Goal: Book appointment/travel/reservation

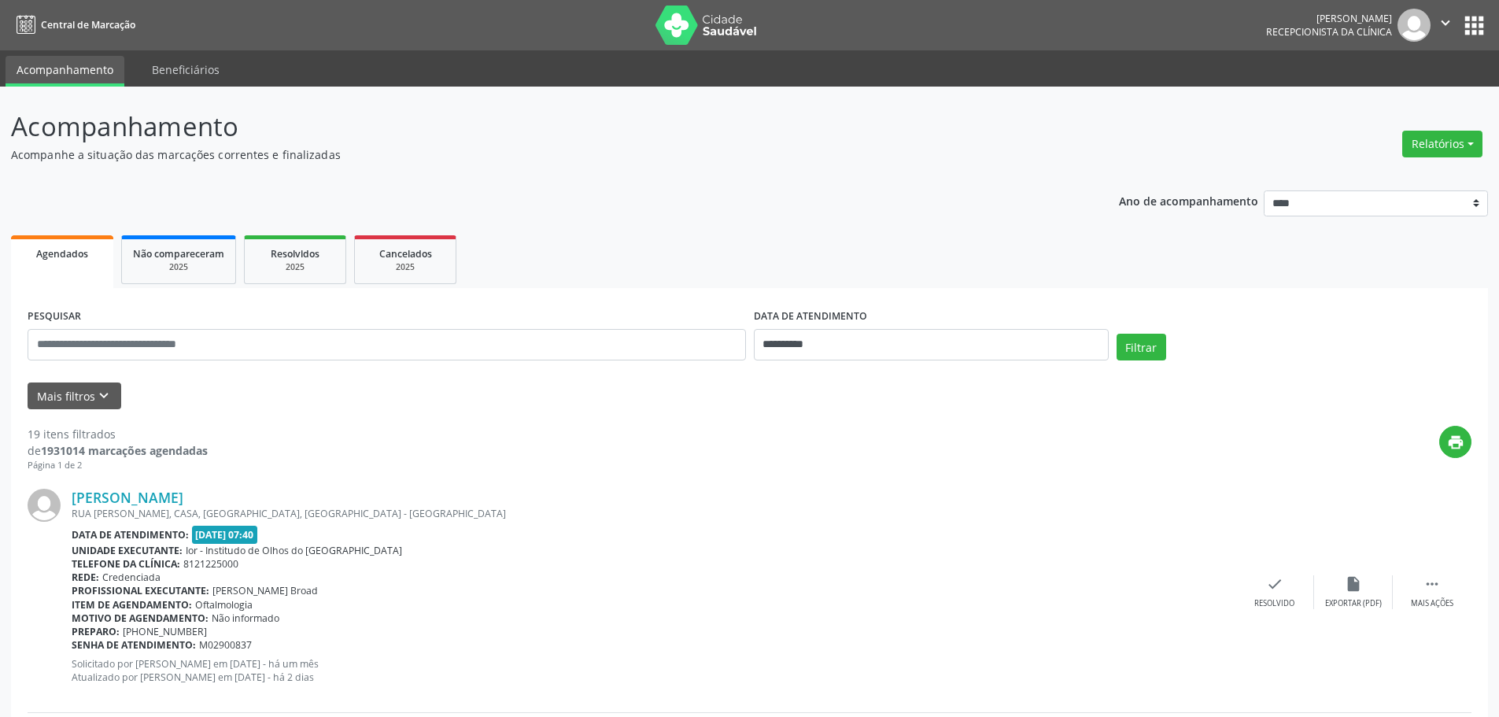
click at [359, 366] on div "PESQUISAR" at bounding box center [387, 338] width 726 height 67
click at [107, 394] on icon "keyboard_arrow_down" at bounding box center [103, 395] width 17 height 17
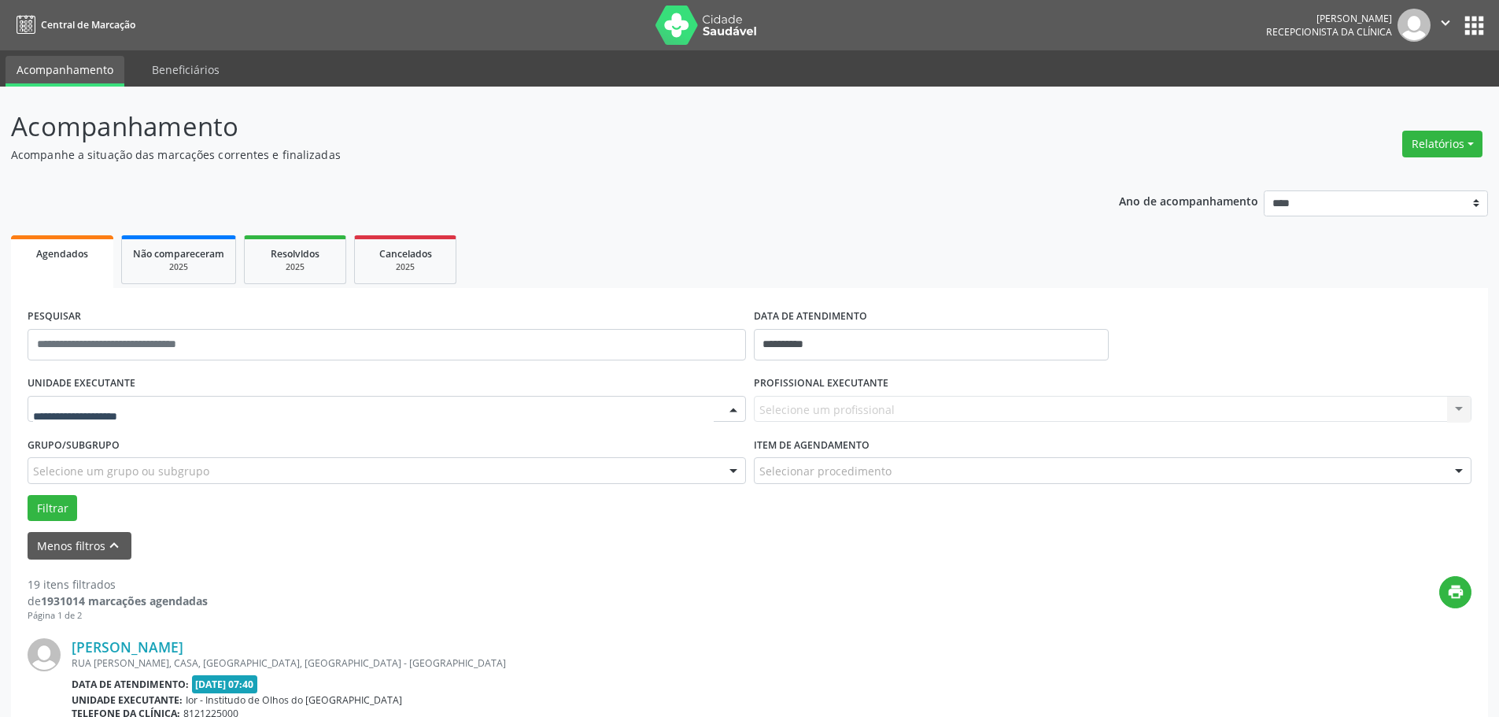
click at [731, 408] on div at bounding box center [734, 410] width 24 height 27
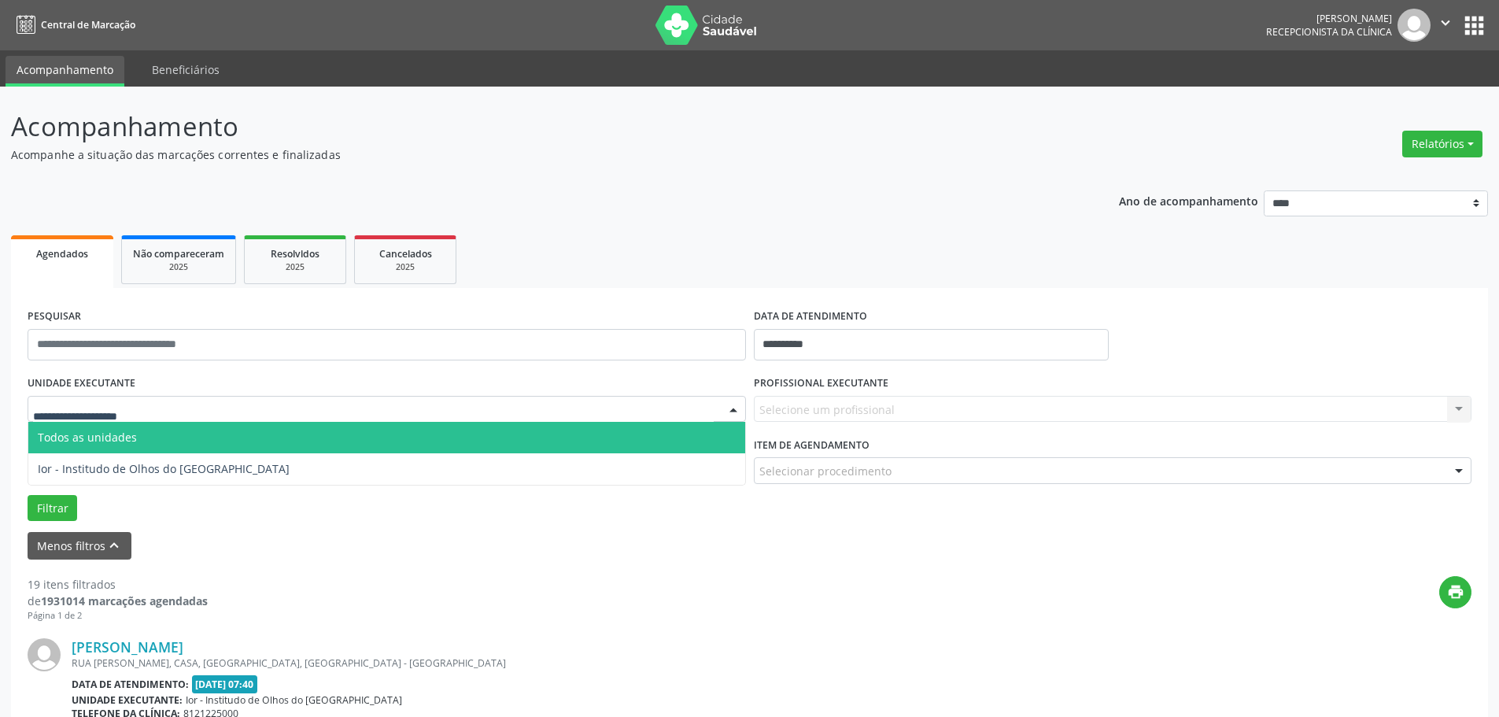
click at [101, 434] on span "Todos as unidades" at bounding box center [87, 437] width 99 height 15
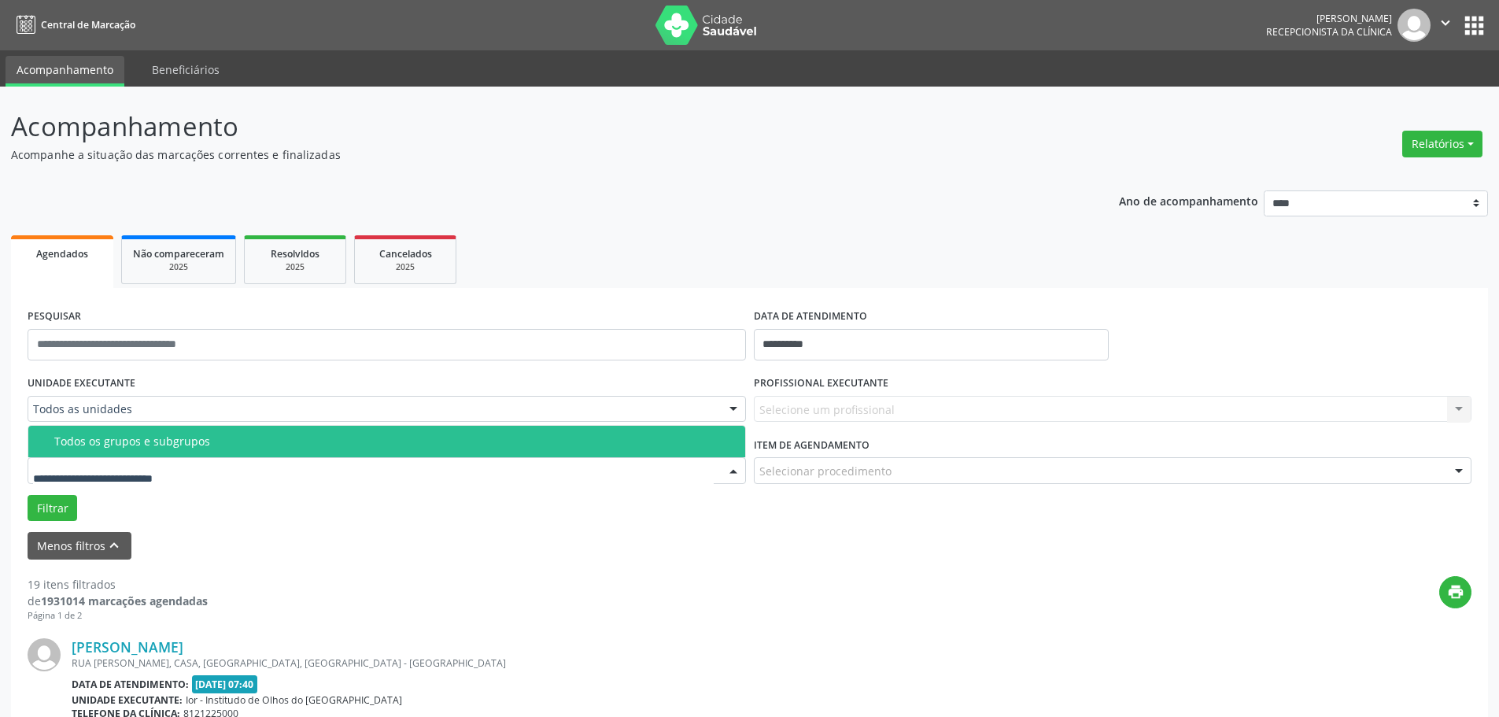
click at [737, 470] on div at bounding box center [734, 471] width 24 height 27
click at [132, 449] on span "Todos os grupos e subgrupos" at bounding box center [386, 441] width 717 height 31
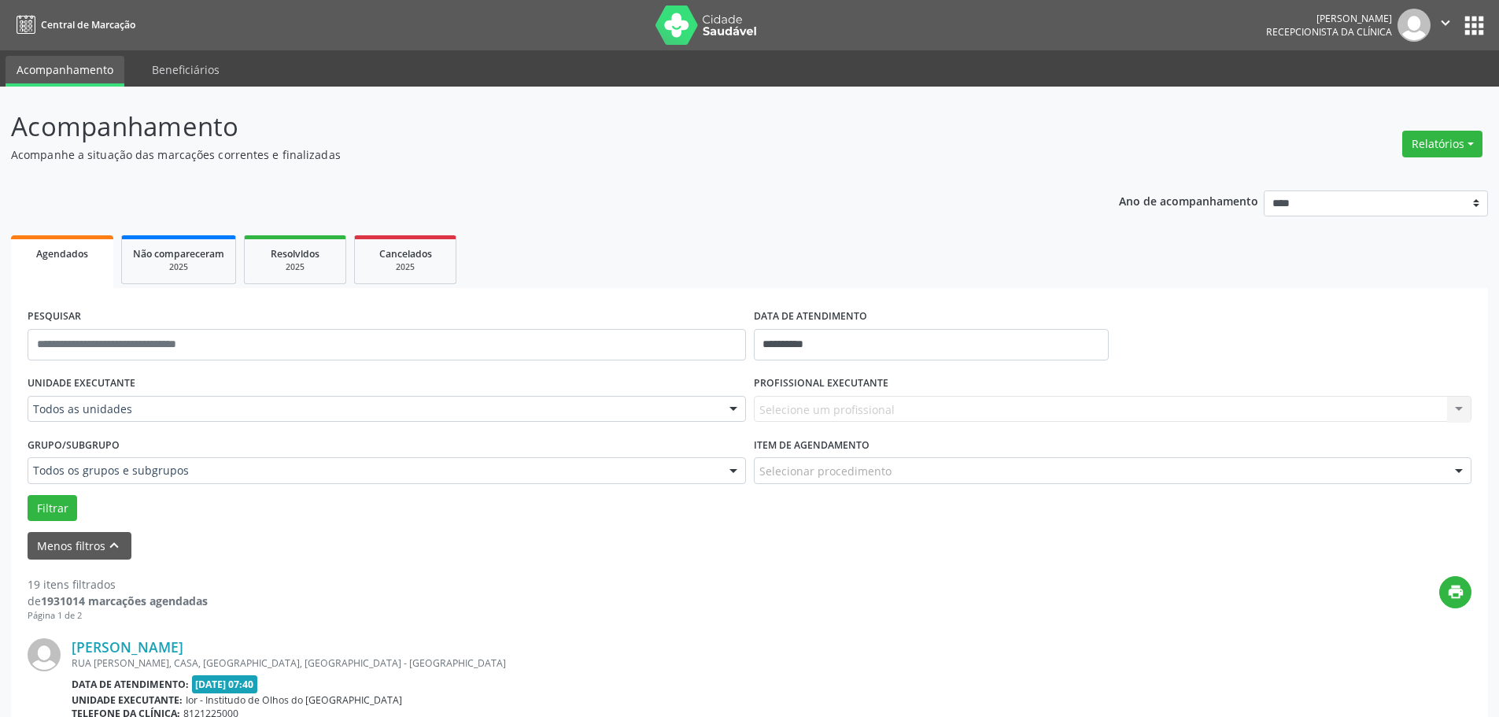
click at [728, 413] on div at bounding box center [734, 410] width 24 height 27
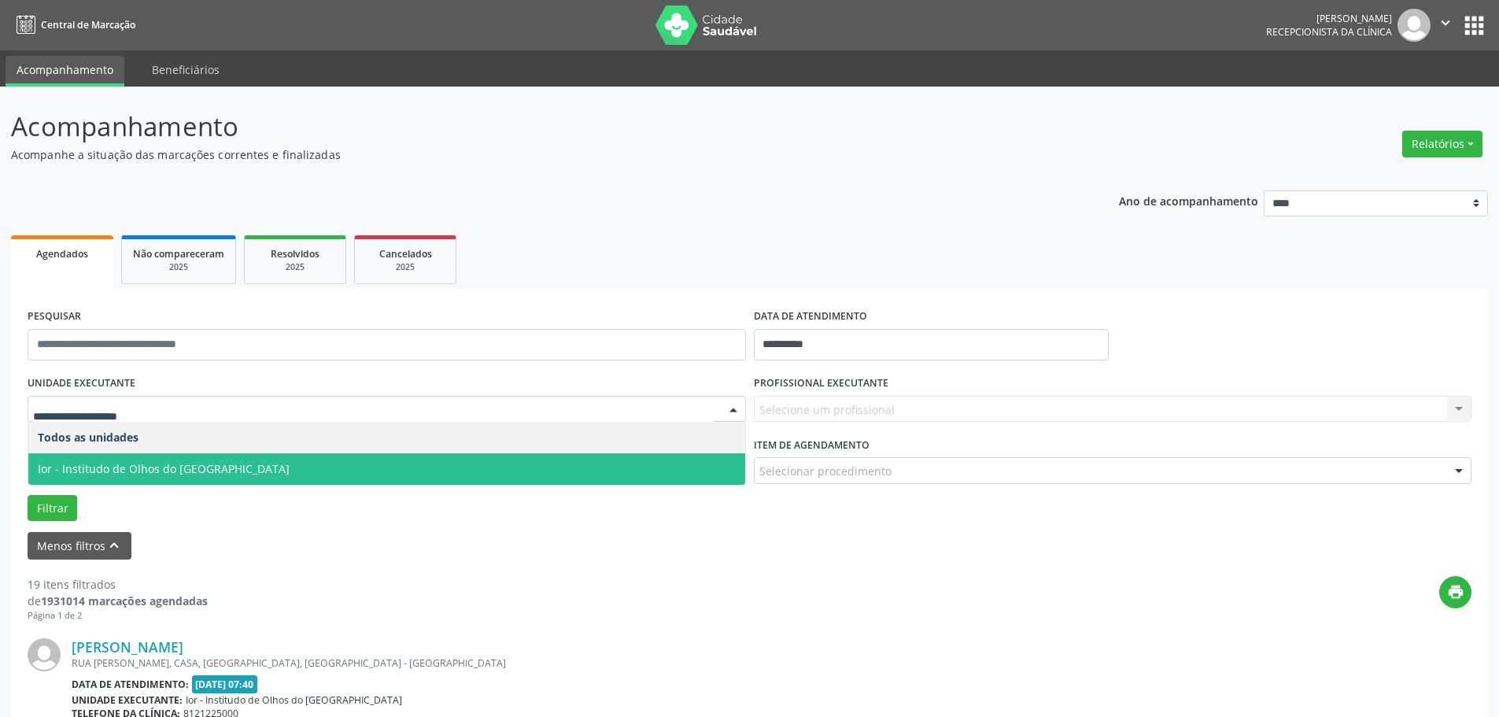
click at [113, 464] on span "Ior - Institudo de Olhos do [GEOGRAPHIC_DATA]" at bounding box center [164, 468] width 252 height 15
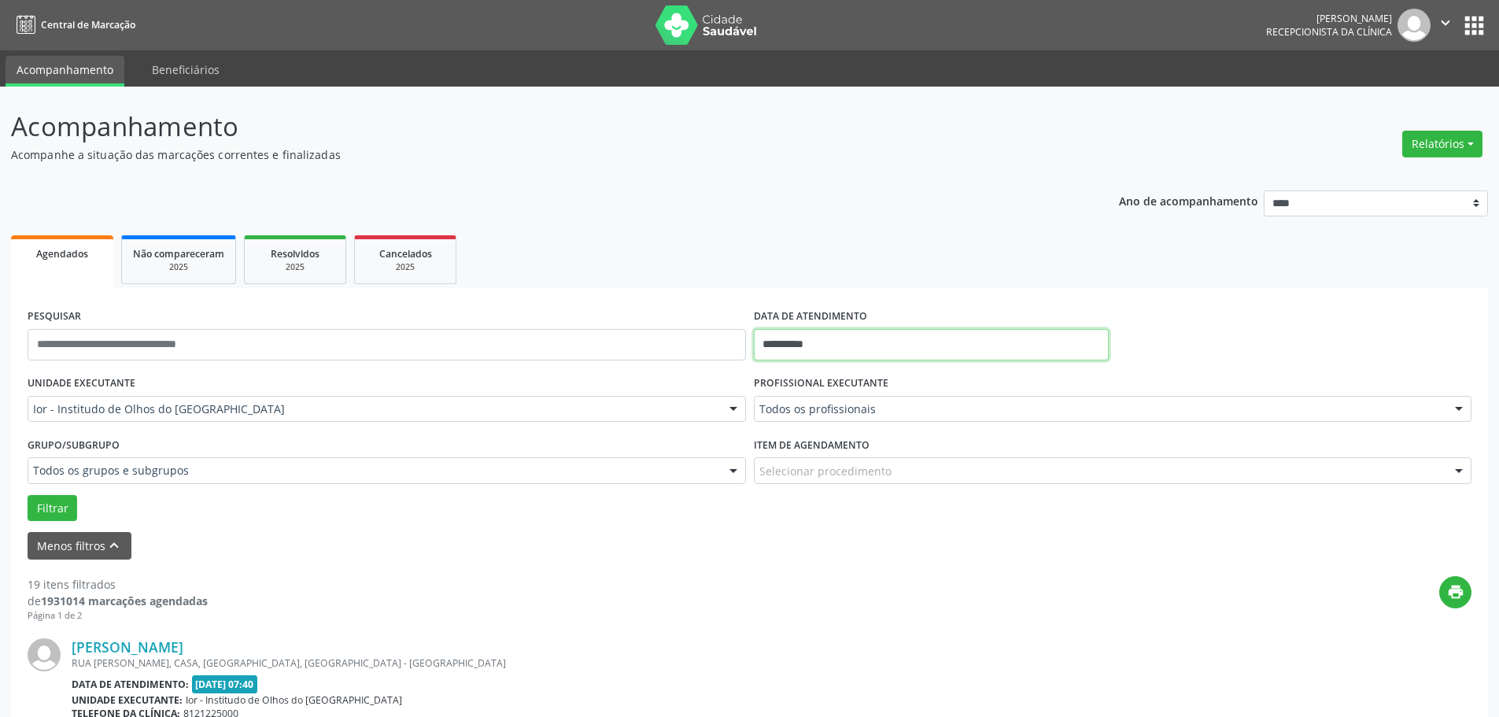
click at [857, 337] on input "**********" at bounding box center [931, 344] width 355 height 31
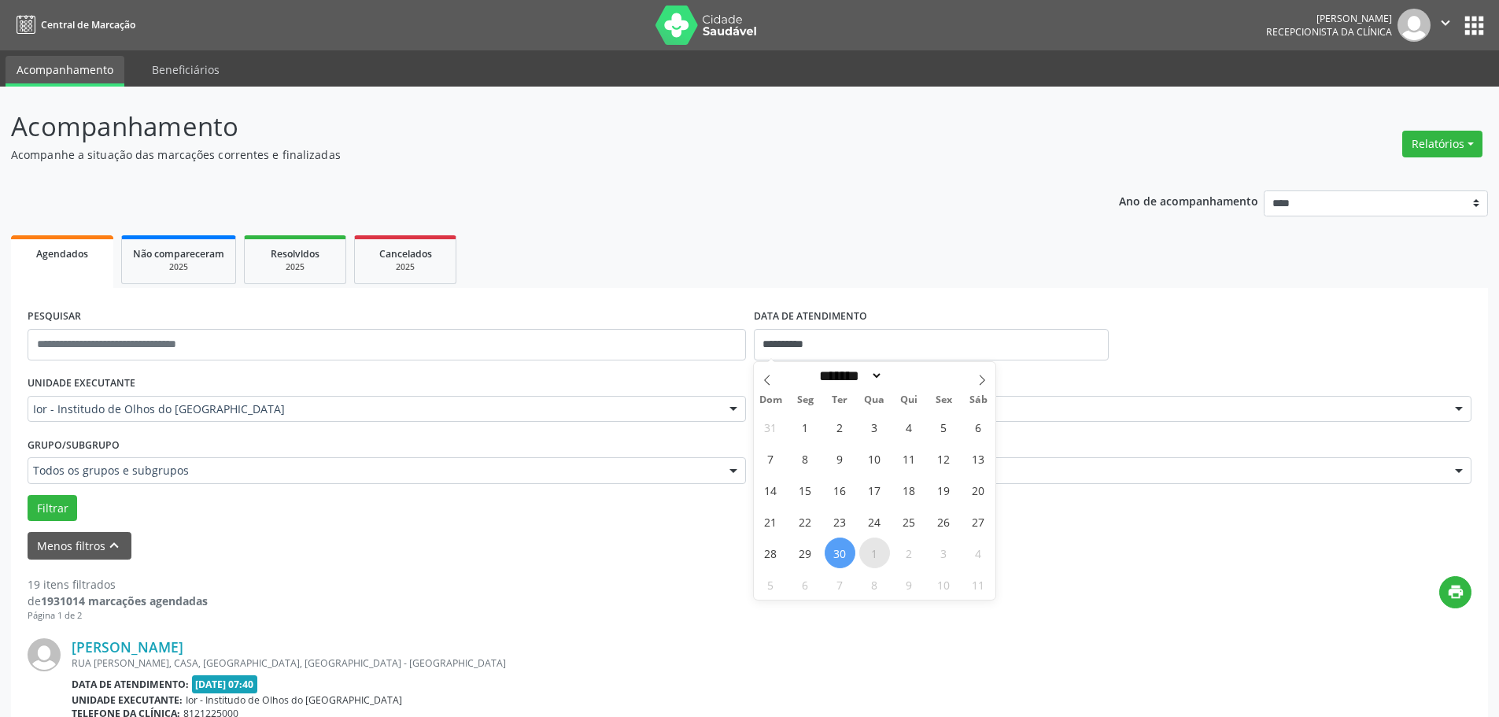
click at [867, 557] on span "1" at bounding box center [874, 553] width 31 height 31
type input "**********"
click at [872, 586] on span "8" at bounding box center [874, 584] width 31 height 31
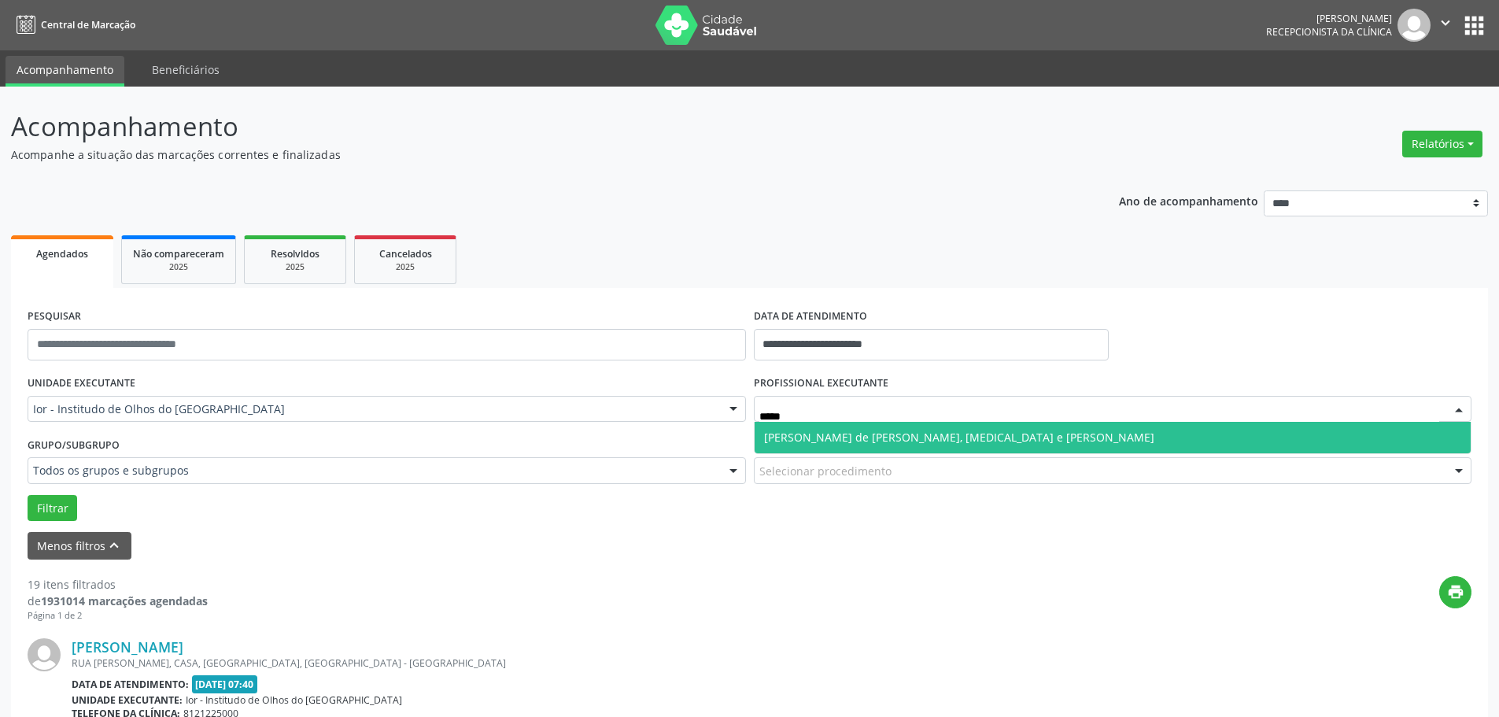
click at [895, 424] on span "[PERSON_NAME] de [PERSON_NAME], [MEDICAL_DATA] e [PERSON_NAME]" at bounding box center [1113, 437] width 717 height 31
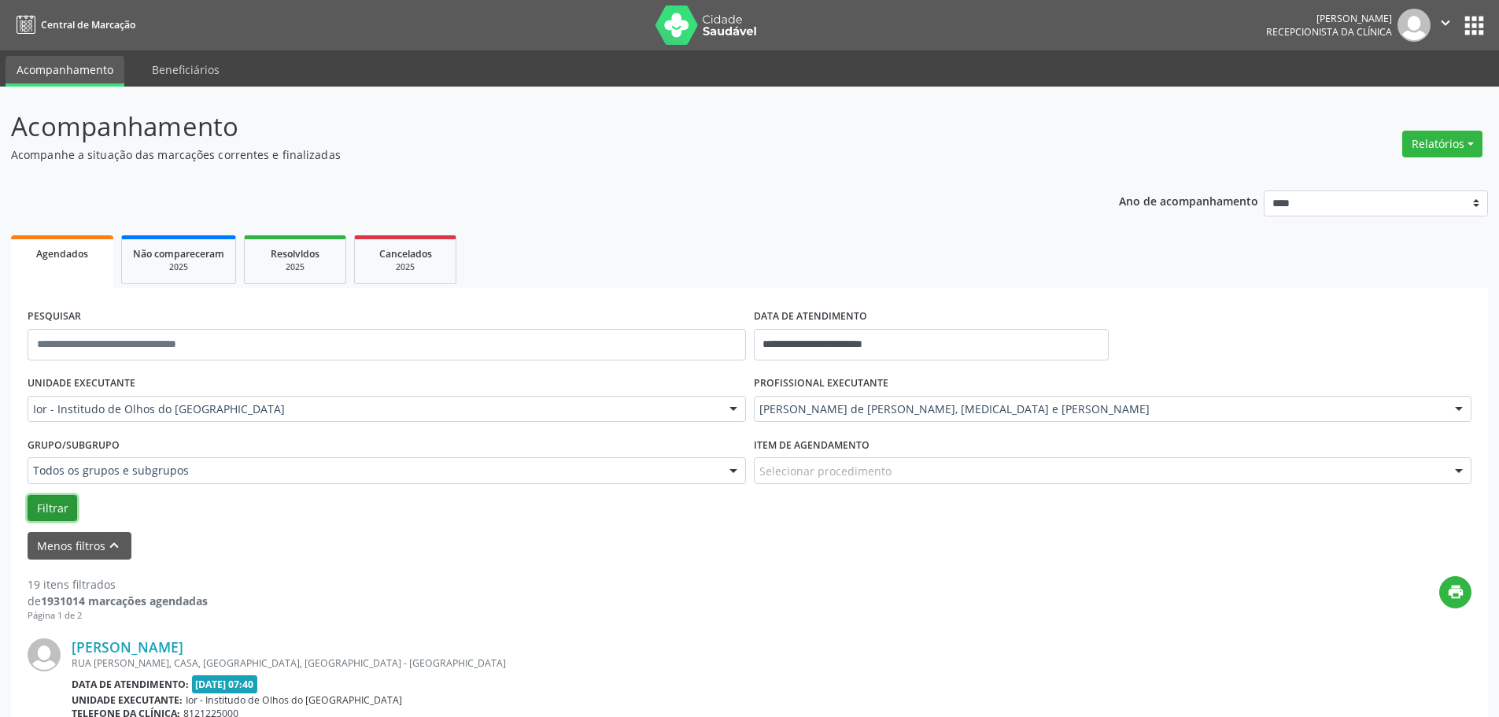
click at [42, 504] on button "Filtrar" at bounding box center [53, 508] width 50 height 27
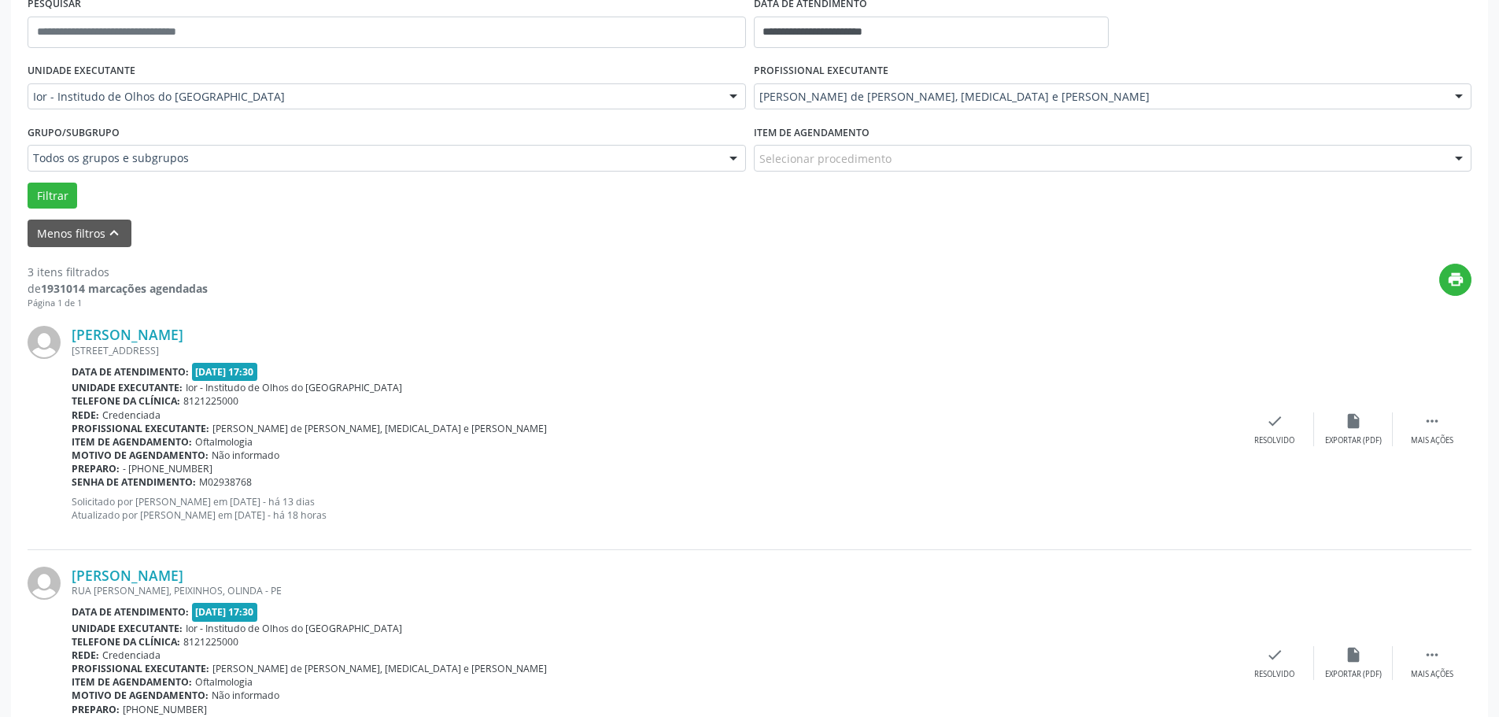
scroll to position [75, 0]
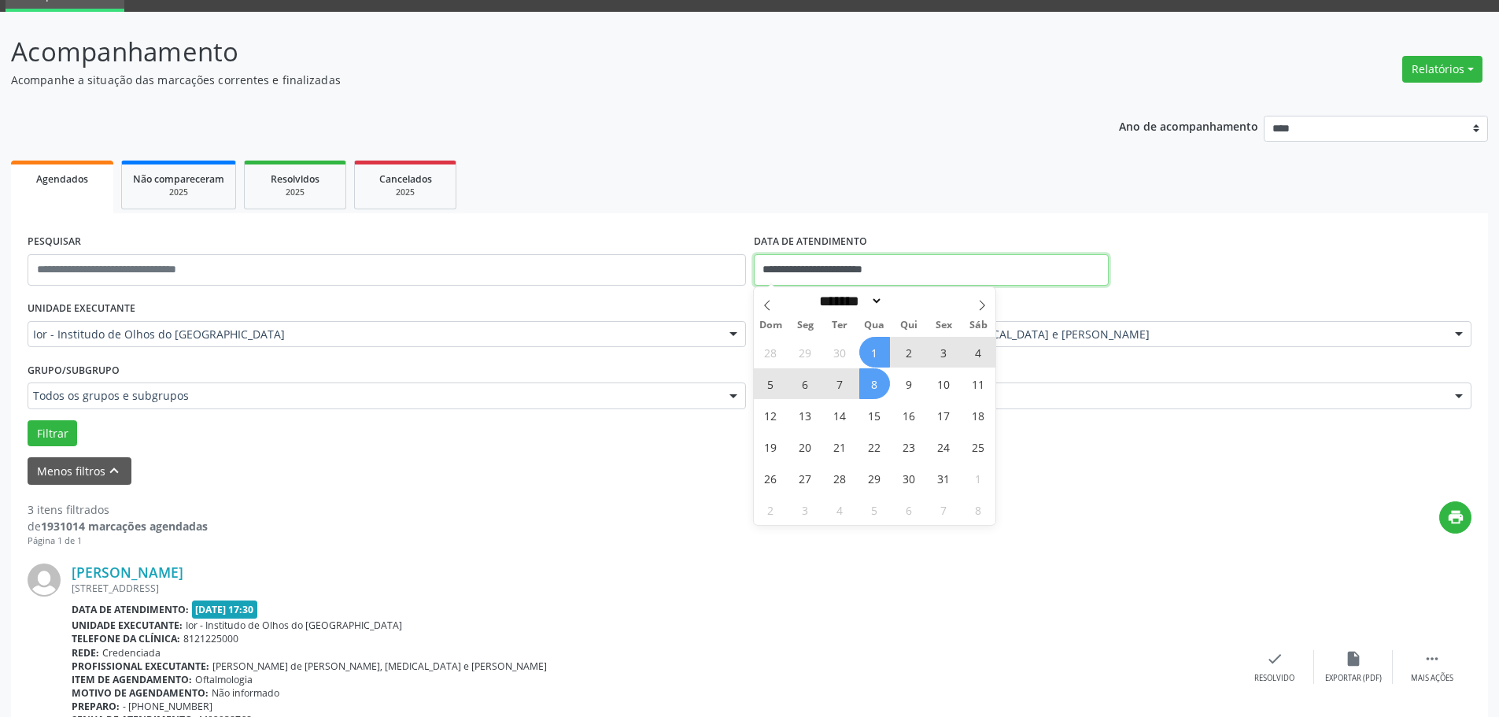
click at [771, 273] on input "**********" at bounding box center [931, 269] width 355 height 31
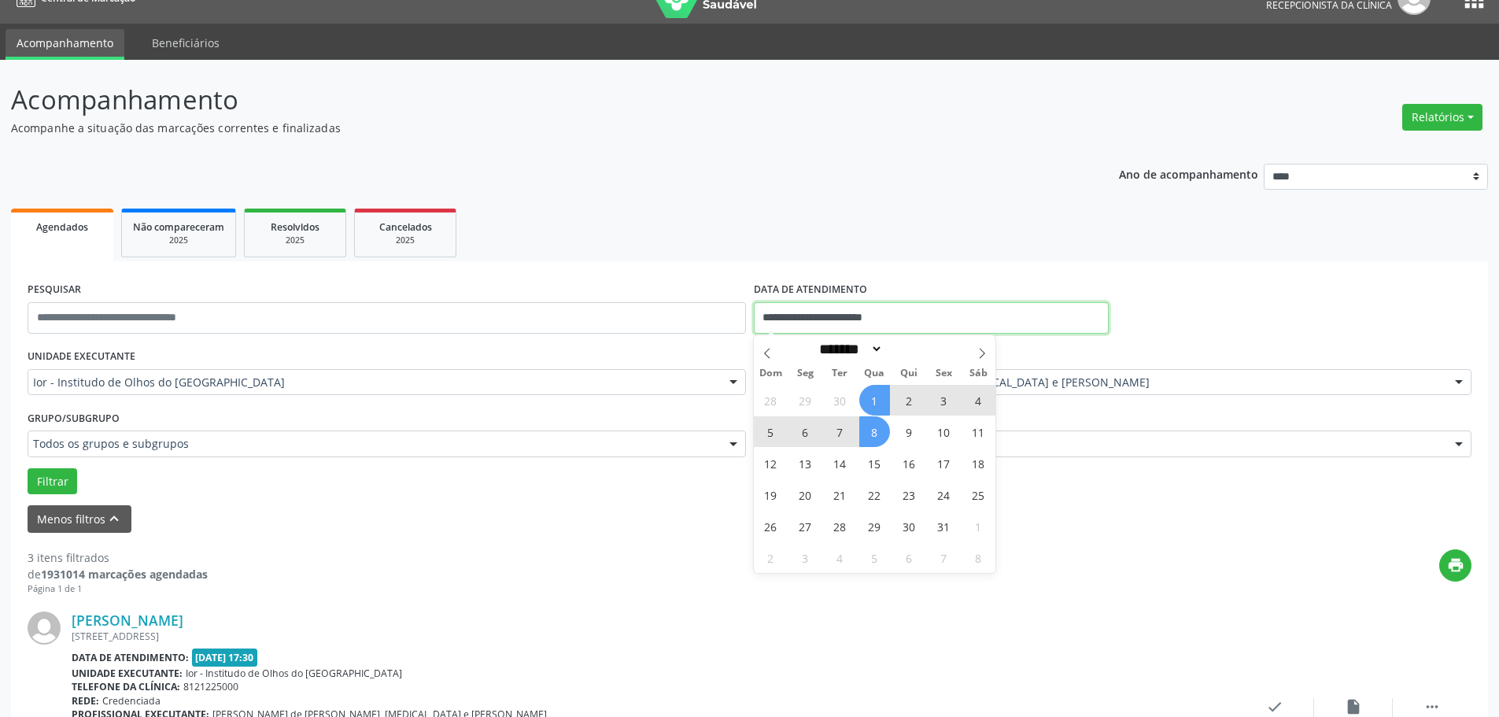
scroll to position [0, 0]
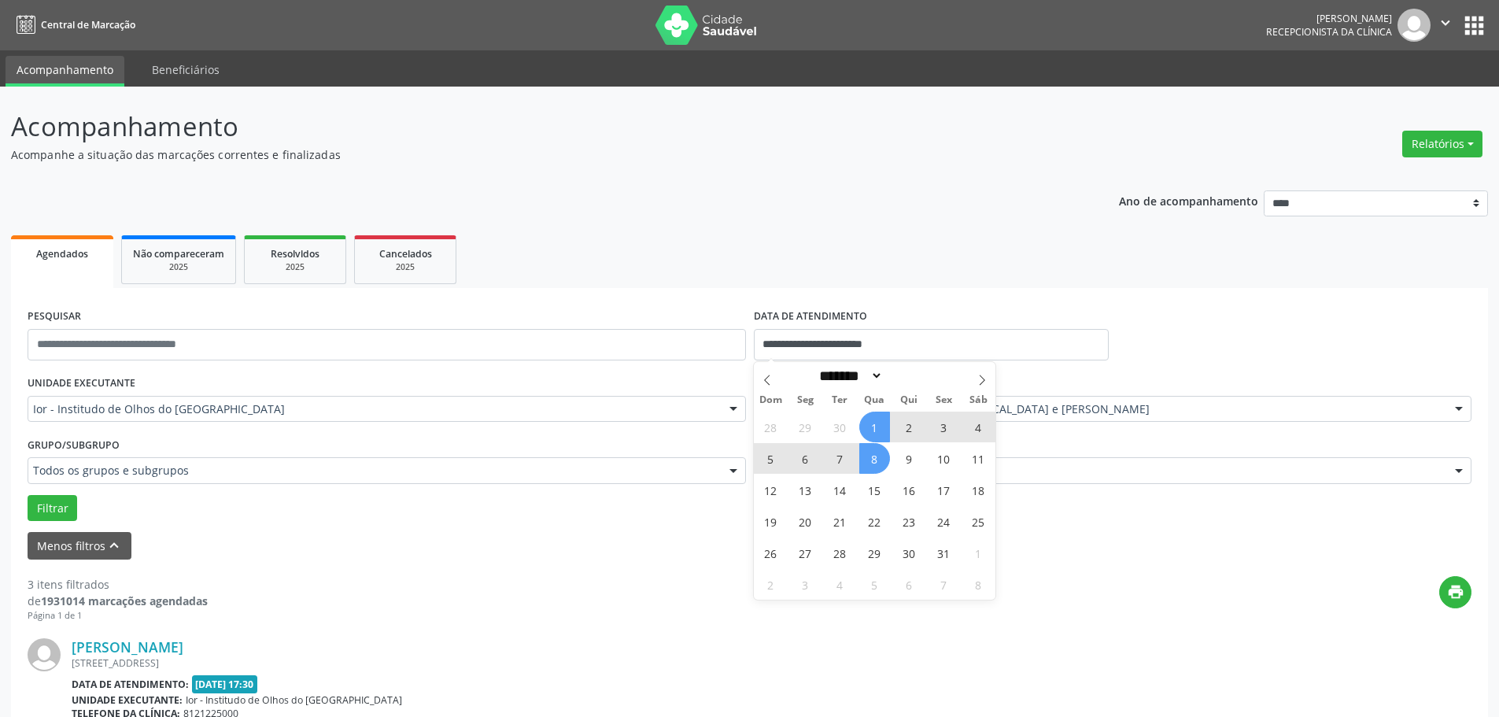
click at [623, 620] on div "print" at bounding box center [840, 599] width 1264 height 46
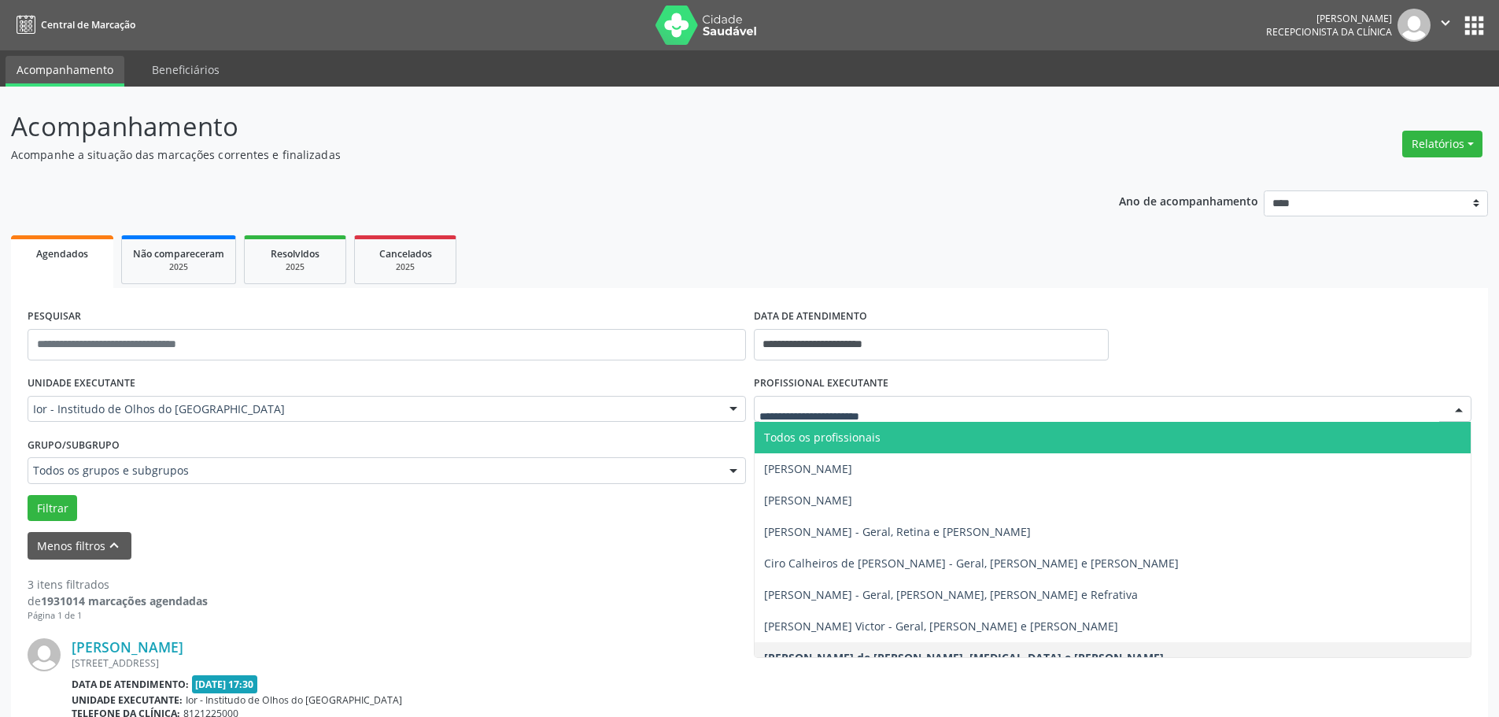
click at [1459, 409] on div at bounding box center [1459, 410] width 24 height 27
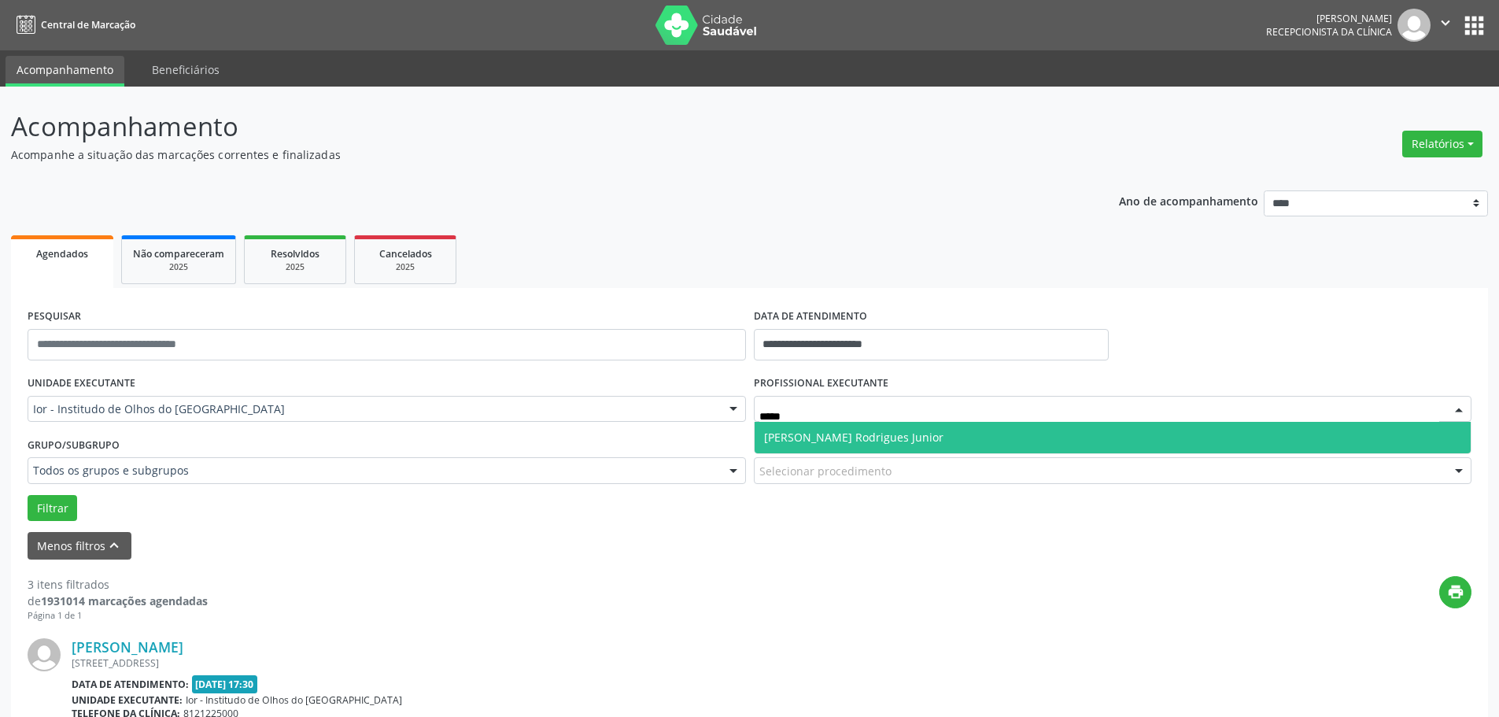
type input "******"
click at [1085, 433] on span "[PERSON_NAME] Rodrigues Junior" at bounding box center [1113, 437] width 717 height 31
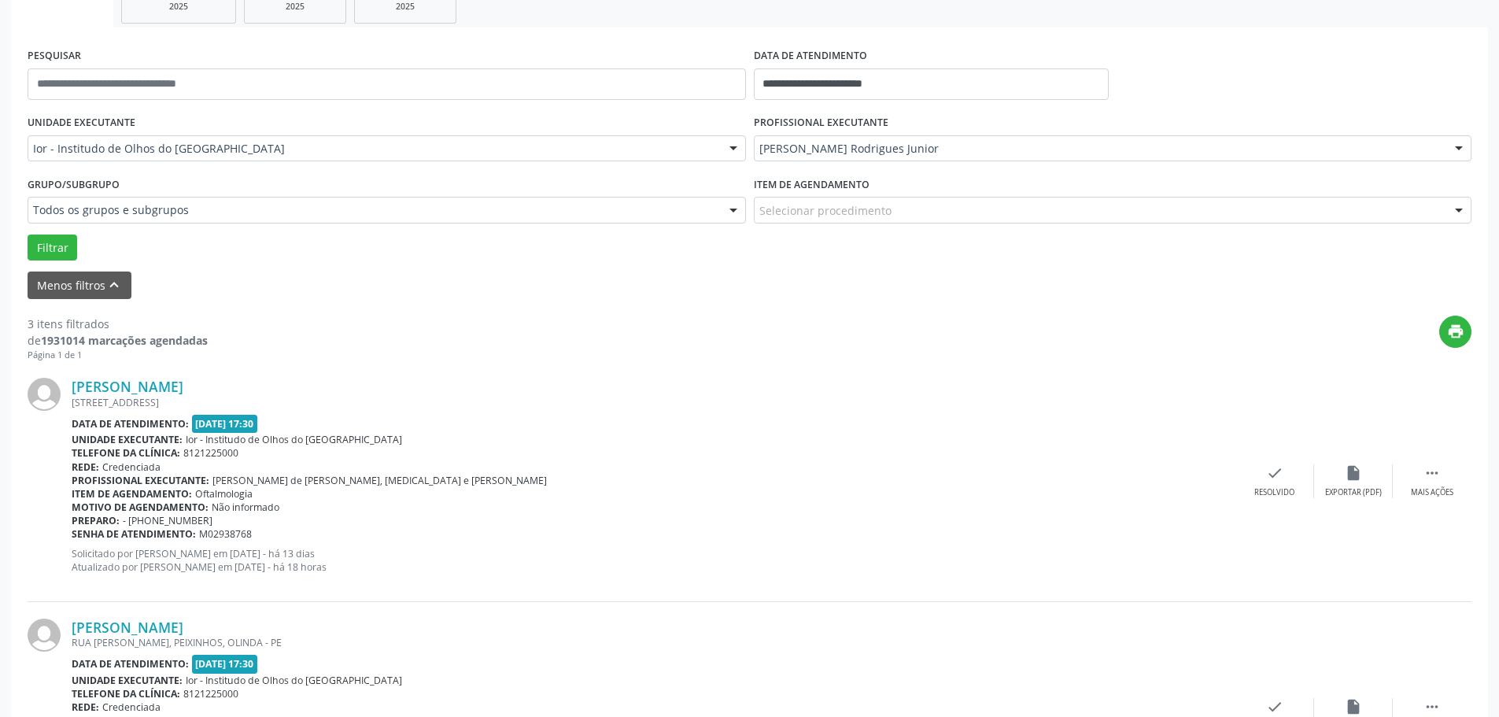
scroll to position [315, 0]
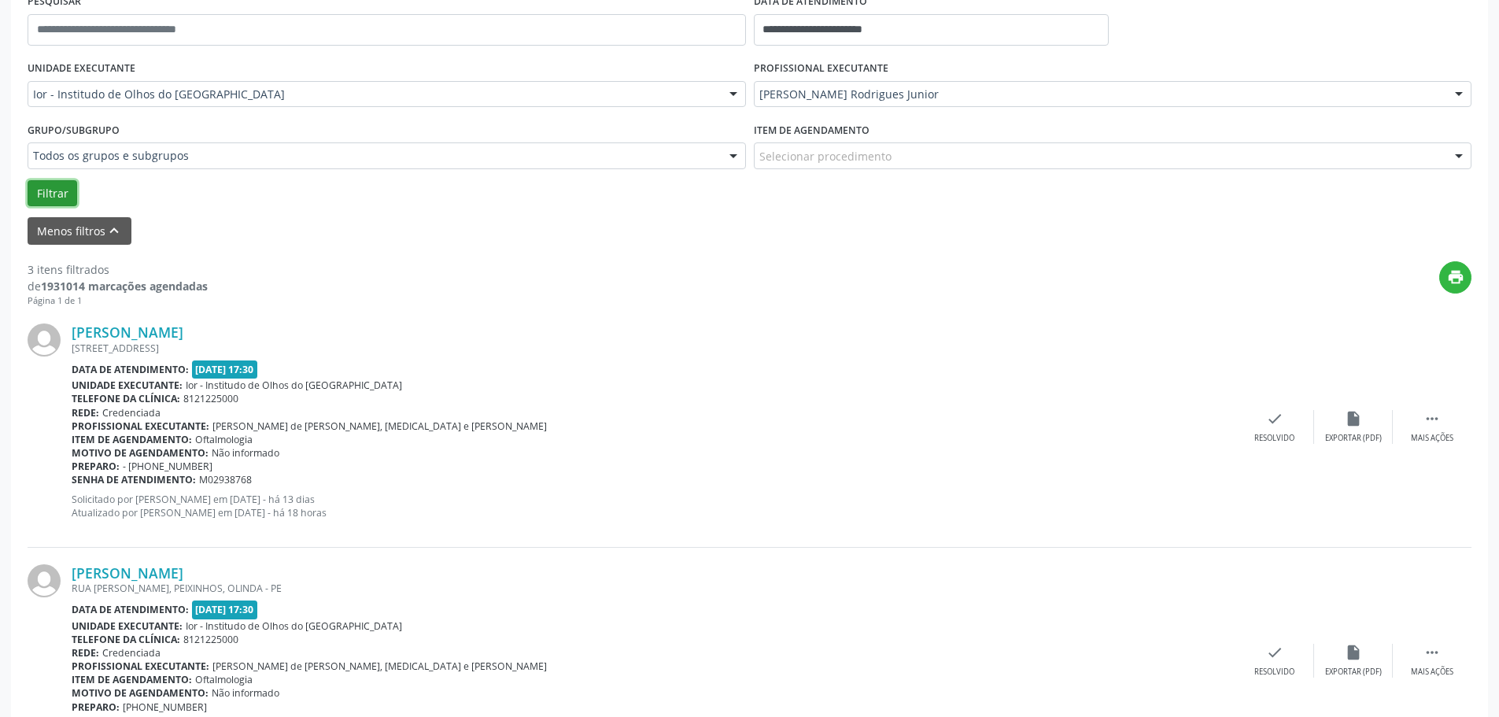
click at [47, 196] on button "Filtrar" at bounding box center [53, 193] width 50 height 27
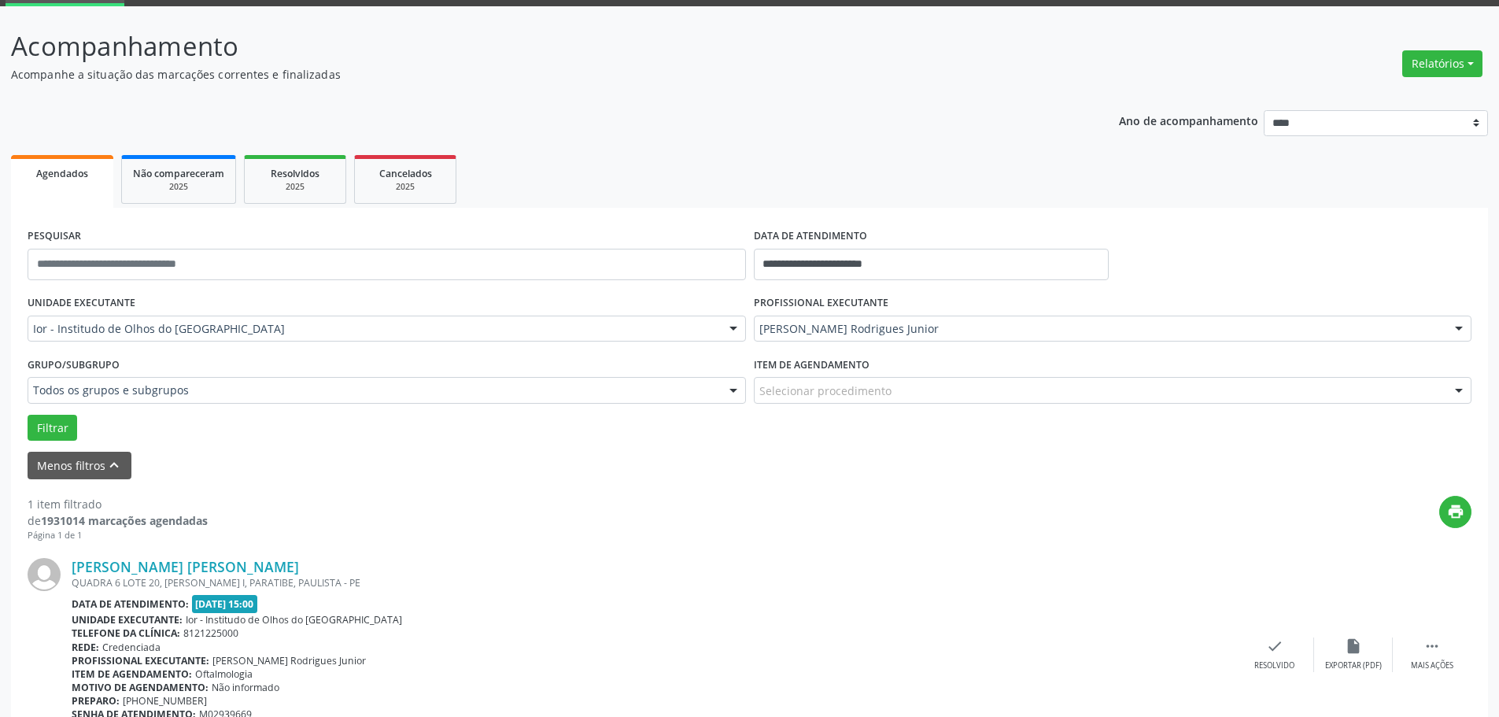
scroll to position [157, 0]
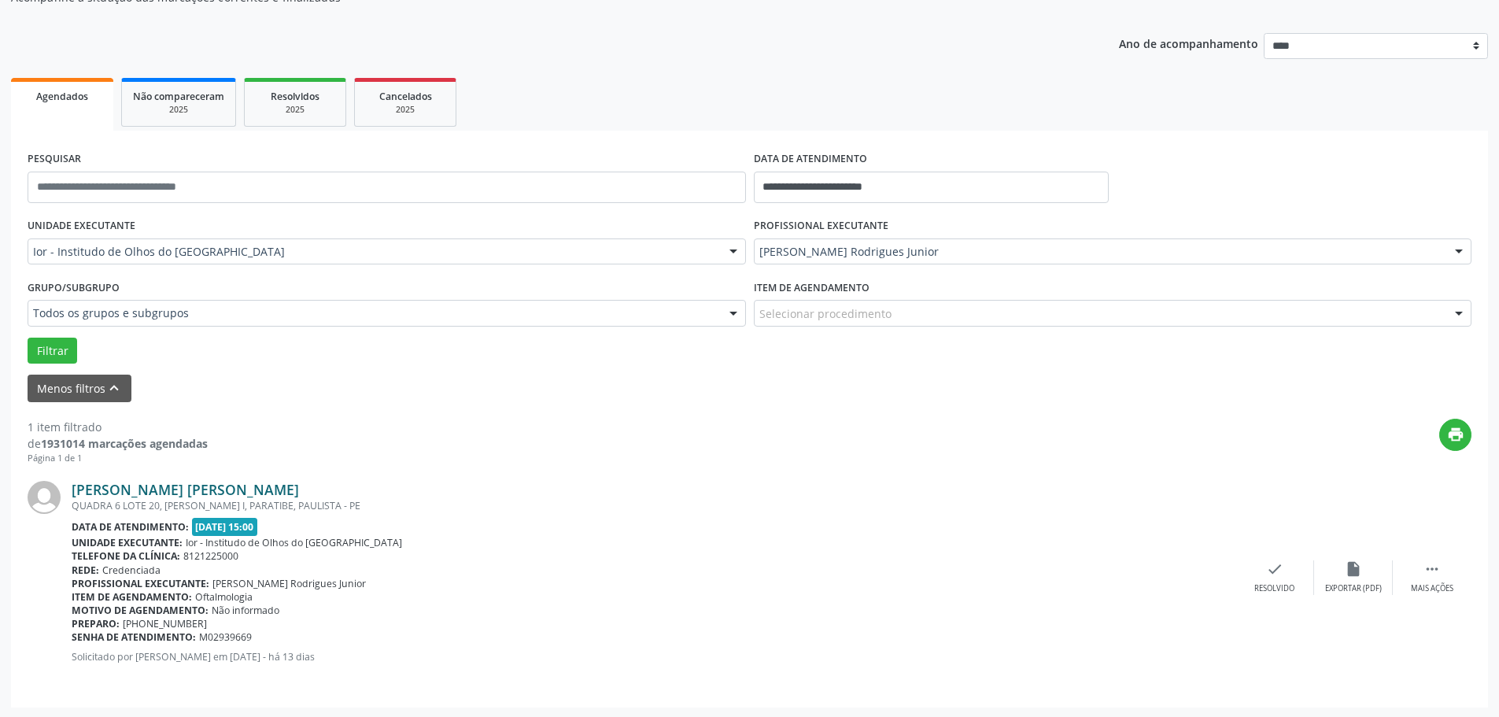
click at [194, 485] on link "[PERSON_NAME] [PERSON_NAME]" at bounding box center [185, 489] width 227 height 17
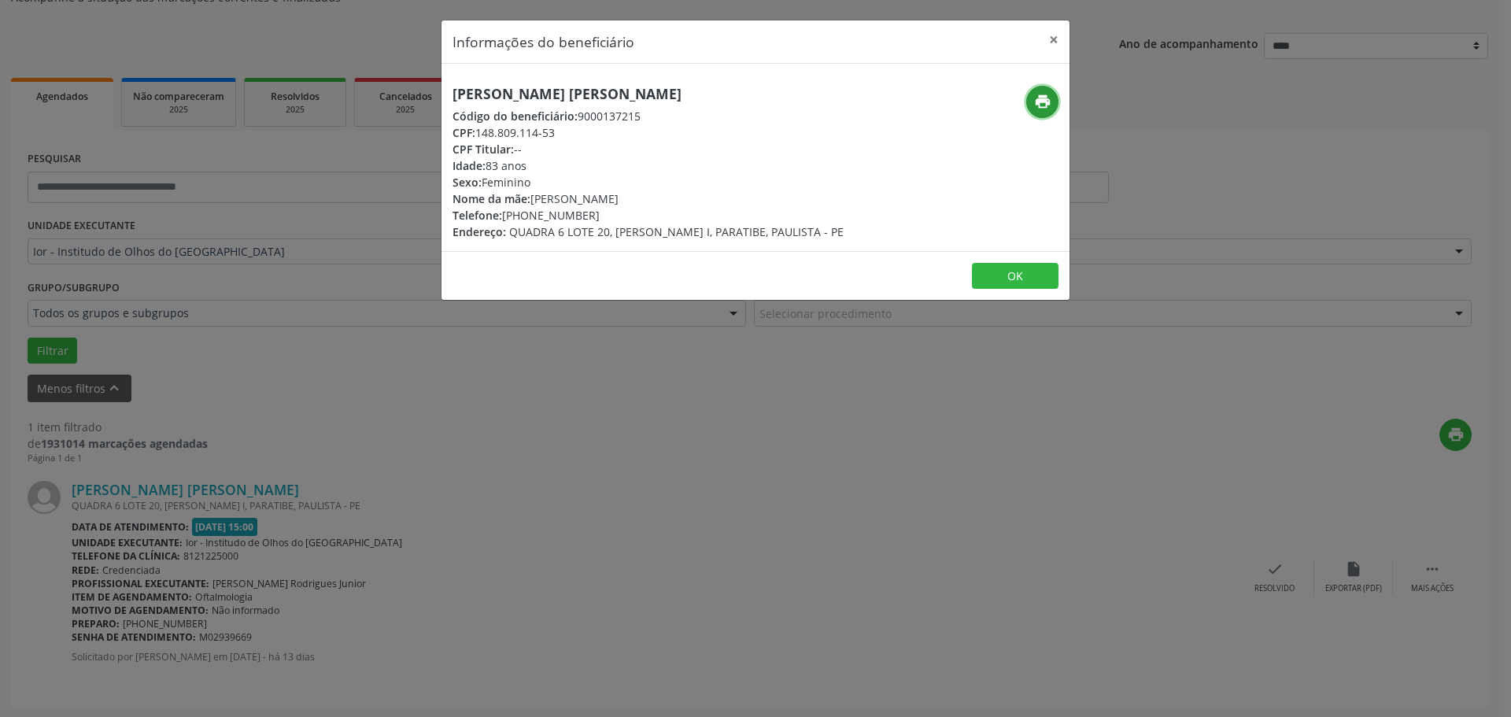
click at [1037, 104] on icon "print" at bounding box center [1042, 101] width 17 height 17
click at [1054, 45] on button "×" at bounding box center [1053, 39] width 31 height 39
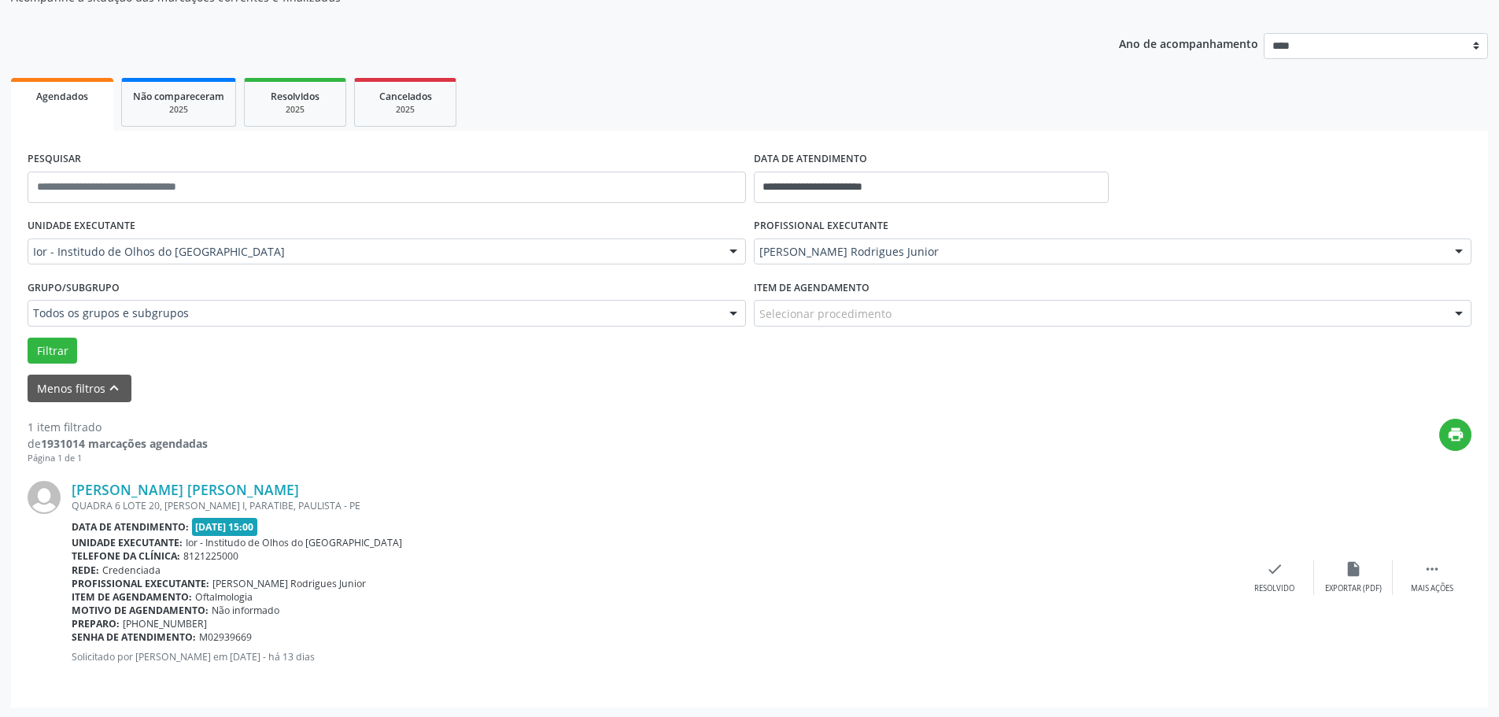
scroll to position [0, 0]
